Goal: Transaction & Acquisition: Purchase product/service

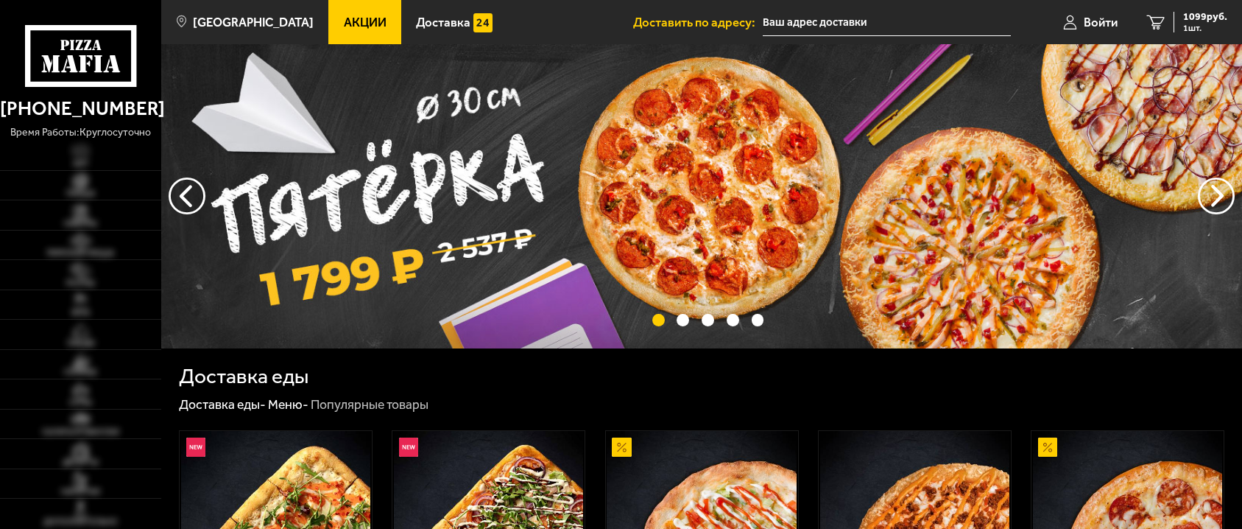
click at [459, 376] on div "Доставка еды" at bounding box center [701, 376] width 1045 height 21
click at [460, 325] on ul at bounding box center [701, 320] width 1081 height 13
click at [529, 244] on img at bounding box center [701, 196] width 1081 height 304
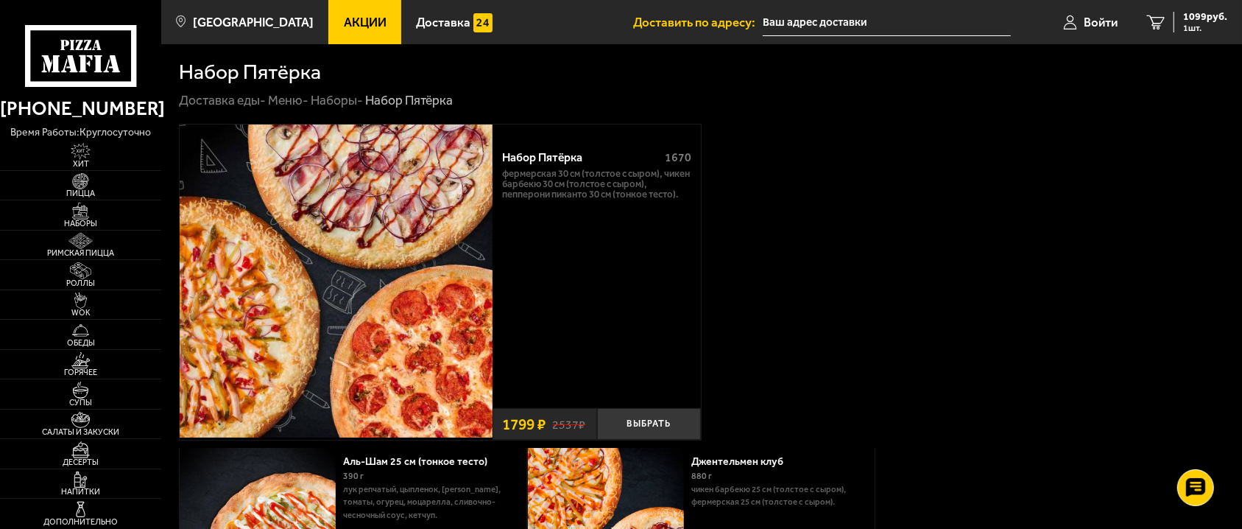
click at [1151, 278] on div "Набор Пятёрка 1670 Фермерская 30 см (толстое с сыром), Чикен Барбекю 30 см (тол…" at bounding box center [701, 282] width 1045 height 317
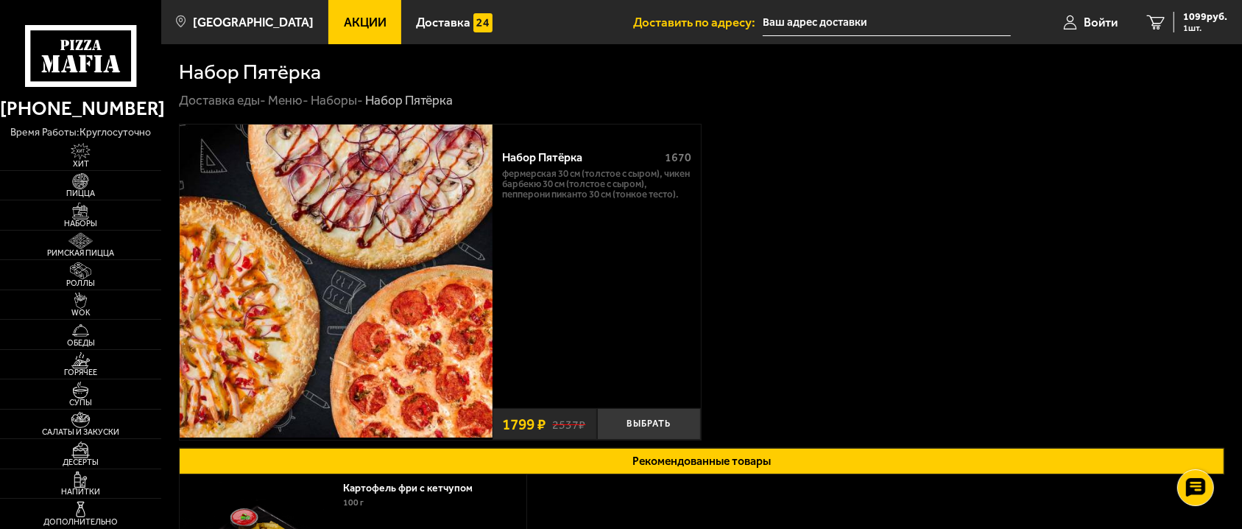
click at [351, 10] on link "Акции" at bounding box center [364, 22] width 72 height 44
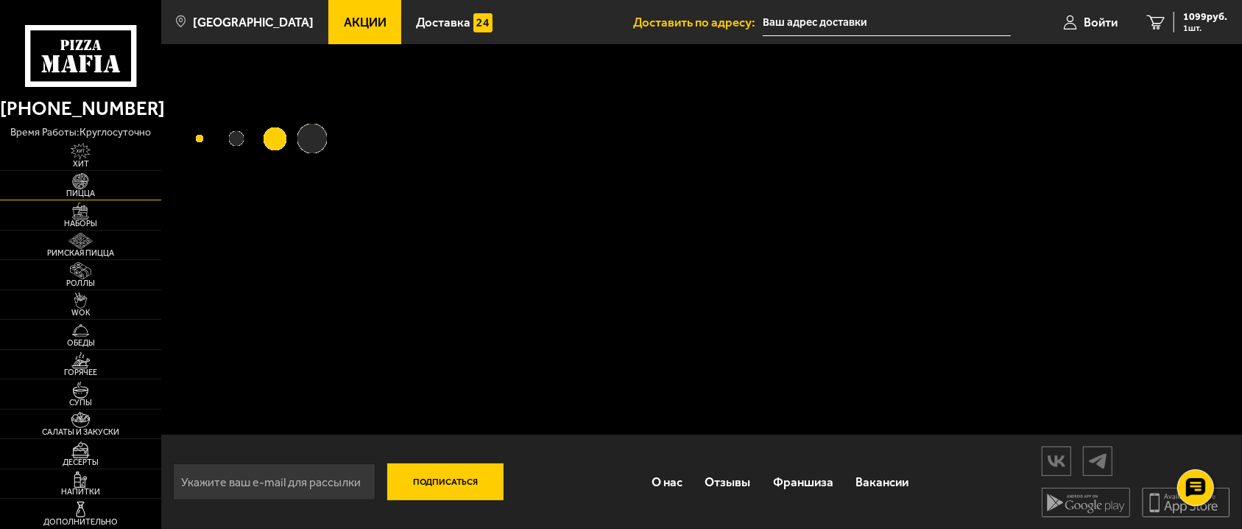
click at [88, 196] on span "Пицца" at bounding box center [80, 193] width 161 height 8
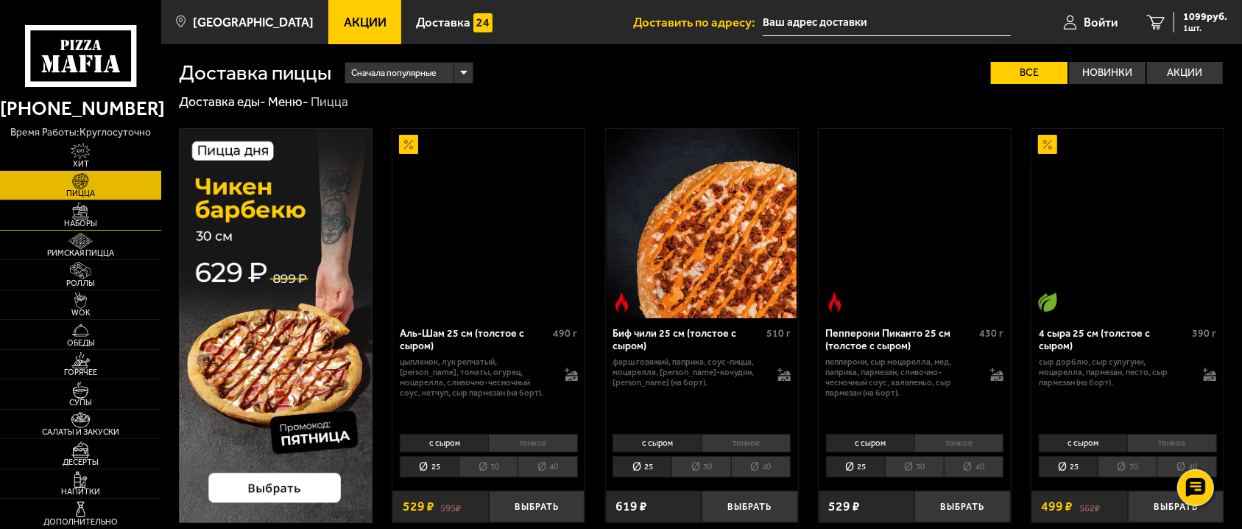
click at [92, 214] on img at bounding box center [80, 210] width 49 height 17
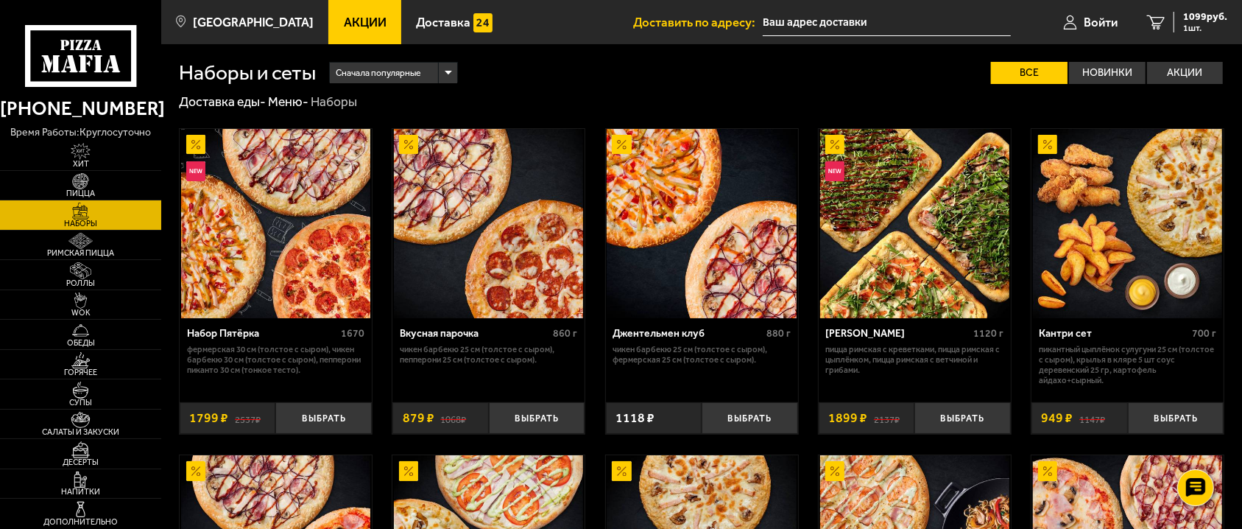
click at [275, 194] on img at bounding box center [275, 223] width 189 height 189
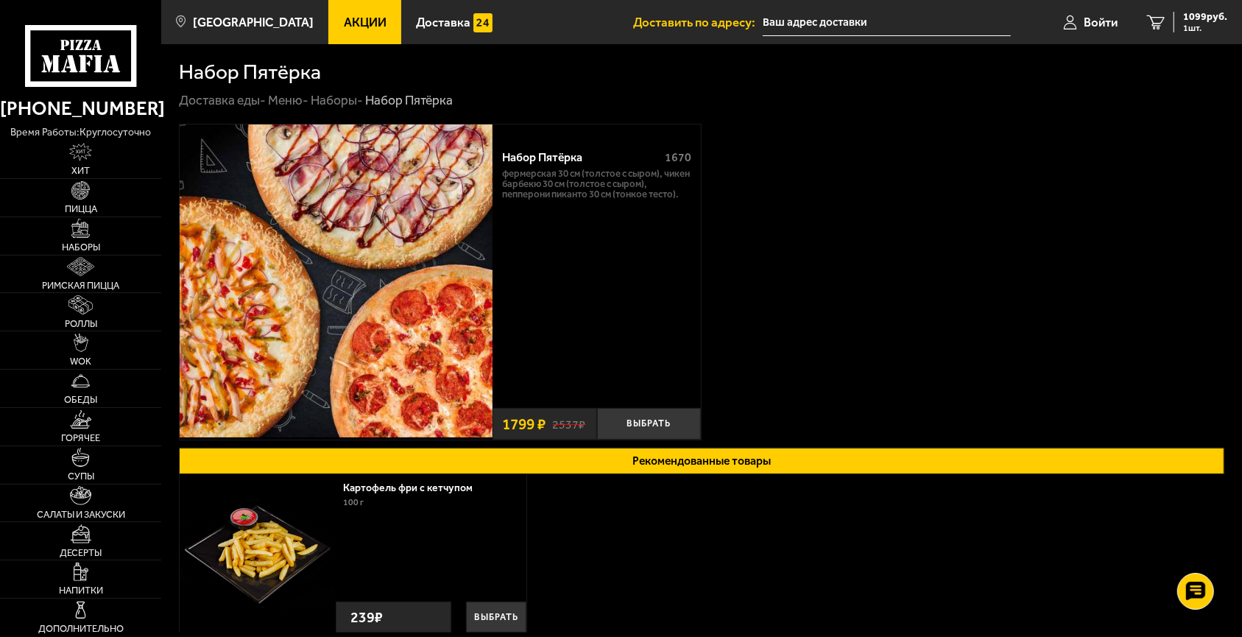
click at [950, 280] on div "Набор Пятёрка 1670 Фермерская 30 см (толстое с сыром), Чикен Барбекю 30 см (тол…" at bounding box center [701, 282] width 1045 height 317
click at [107, 29] on use at bounding box center [80, 56] width 111 height 62
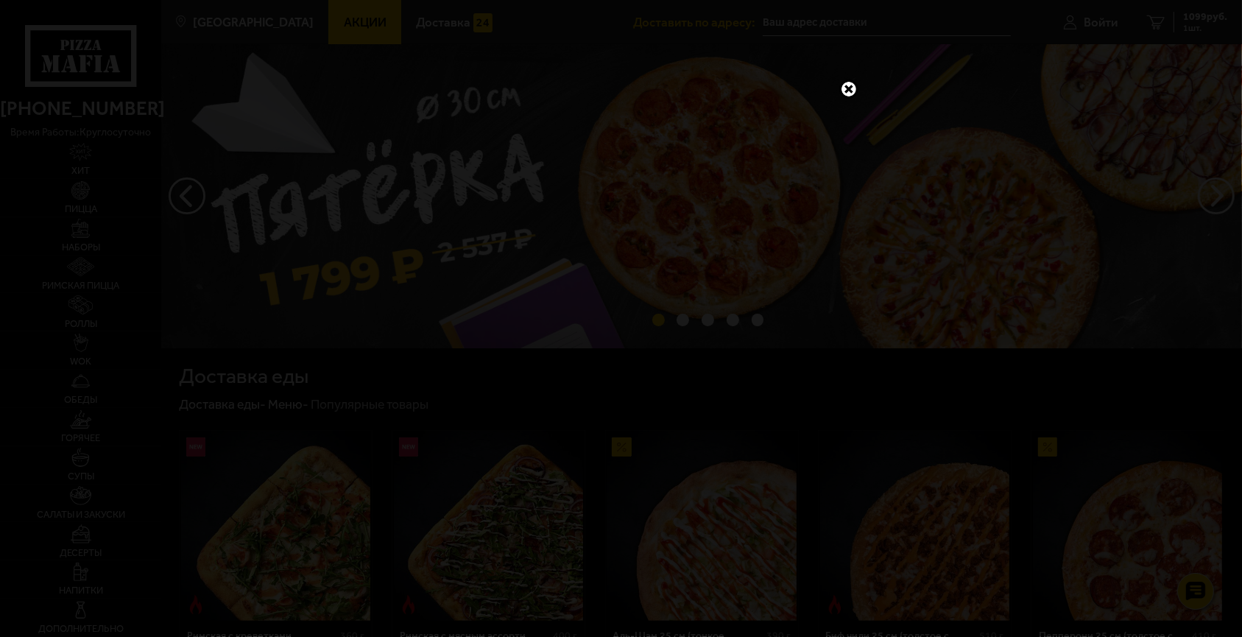
click at [1056, 208] on div at bounding box center [621, 318] width 1242 height 637
